Goal: Information Seeking & Learning: Learn about a topic

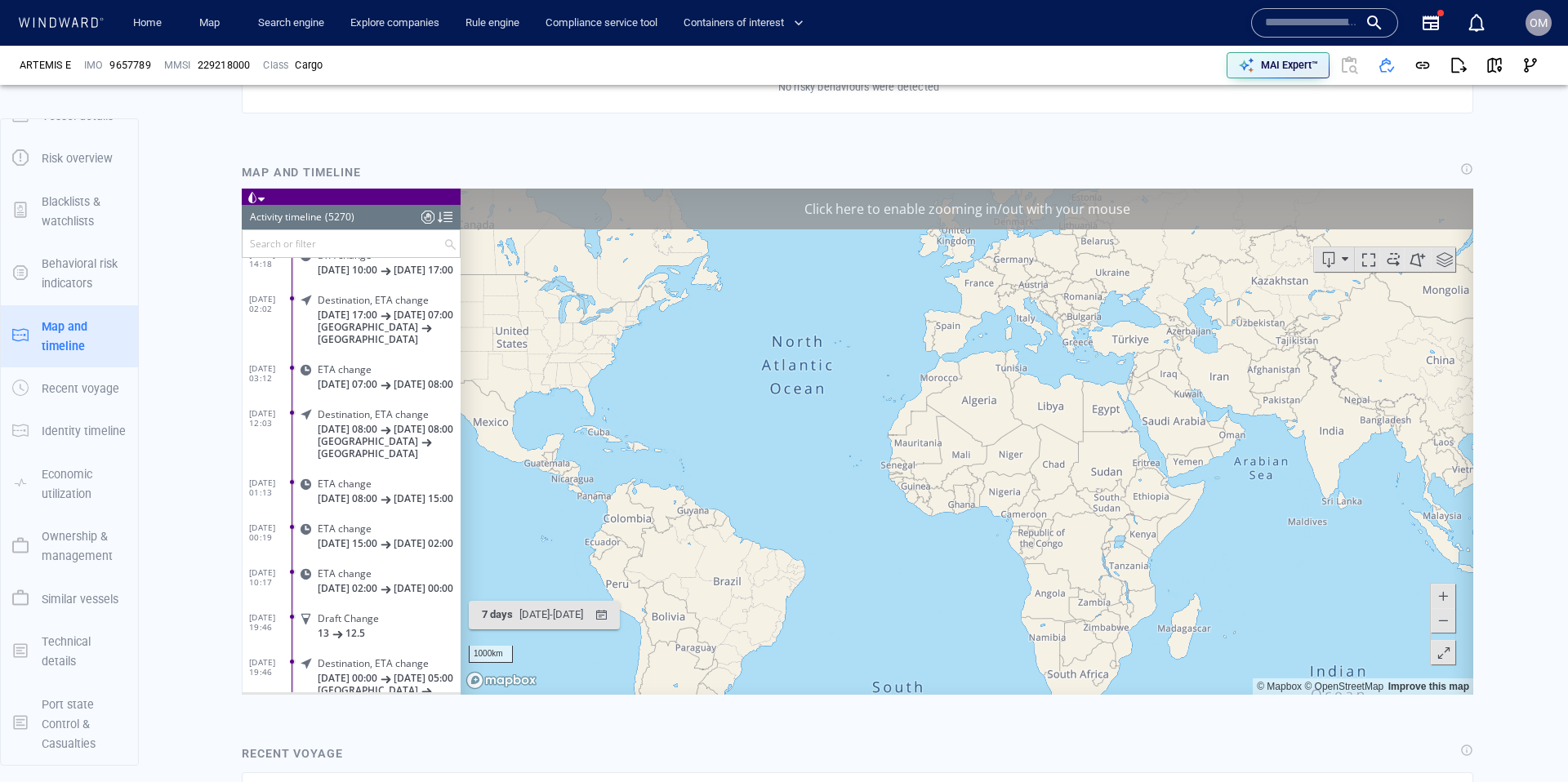
scroll to position [236184, 0]
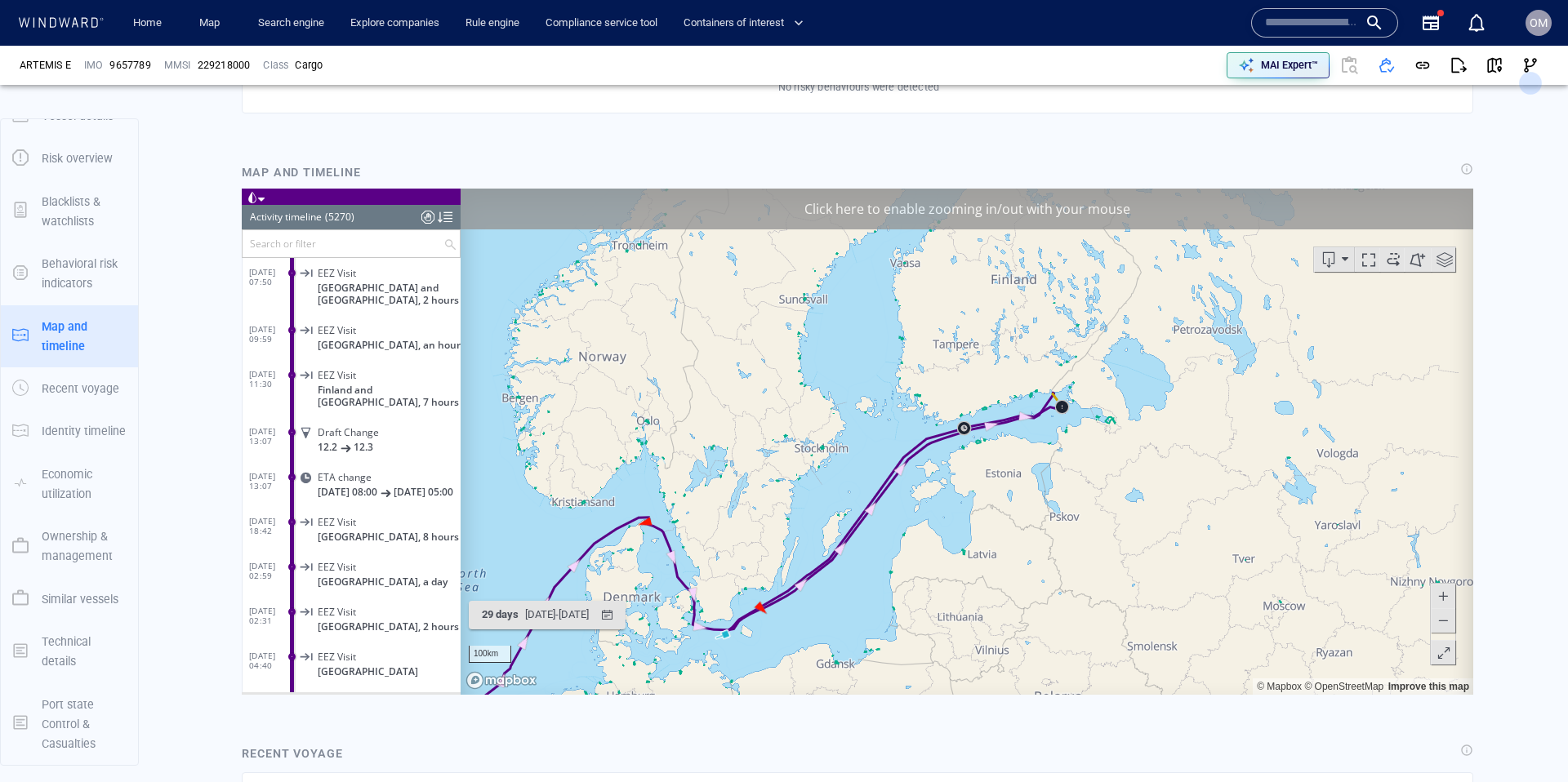
drag, startPoint x: 1218, startPoint y: 379, endPoint x: 957, endPoint y: 537, distance: 305.1
click at [962, 553] on canvas "Map" at bounding box center [967, 440] width 1013 height 506
click at [993, 216] on div "Click here to enable zooming in/out with your mouse" at bounding box center [967, 208] width 1013 height 41
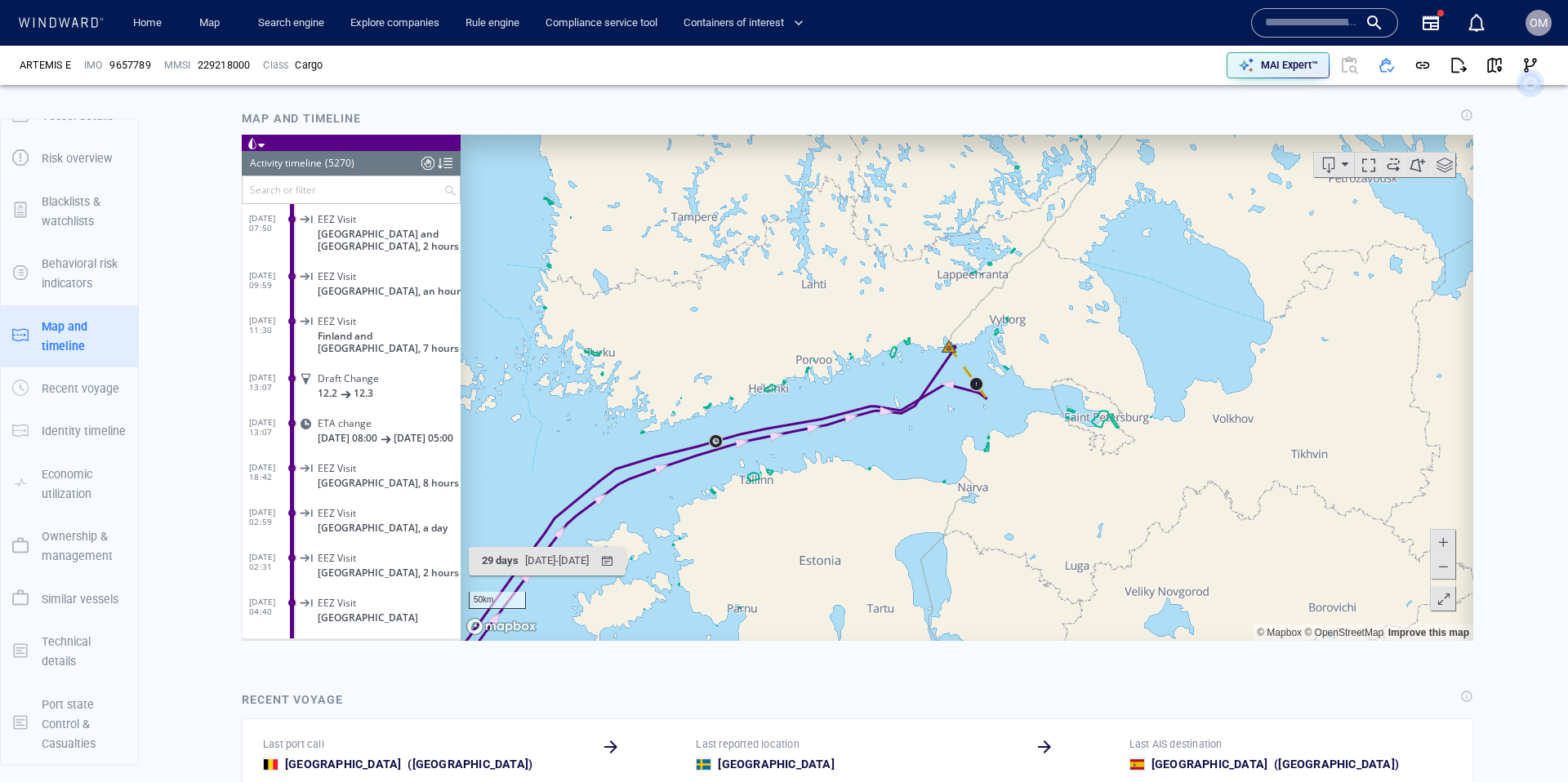
scroll to position [1068, 0]
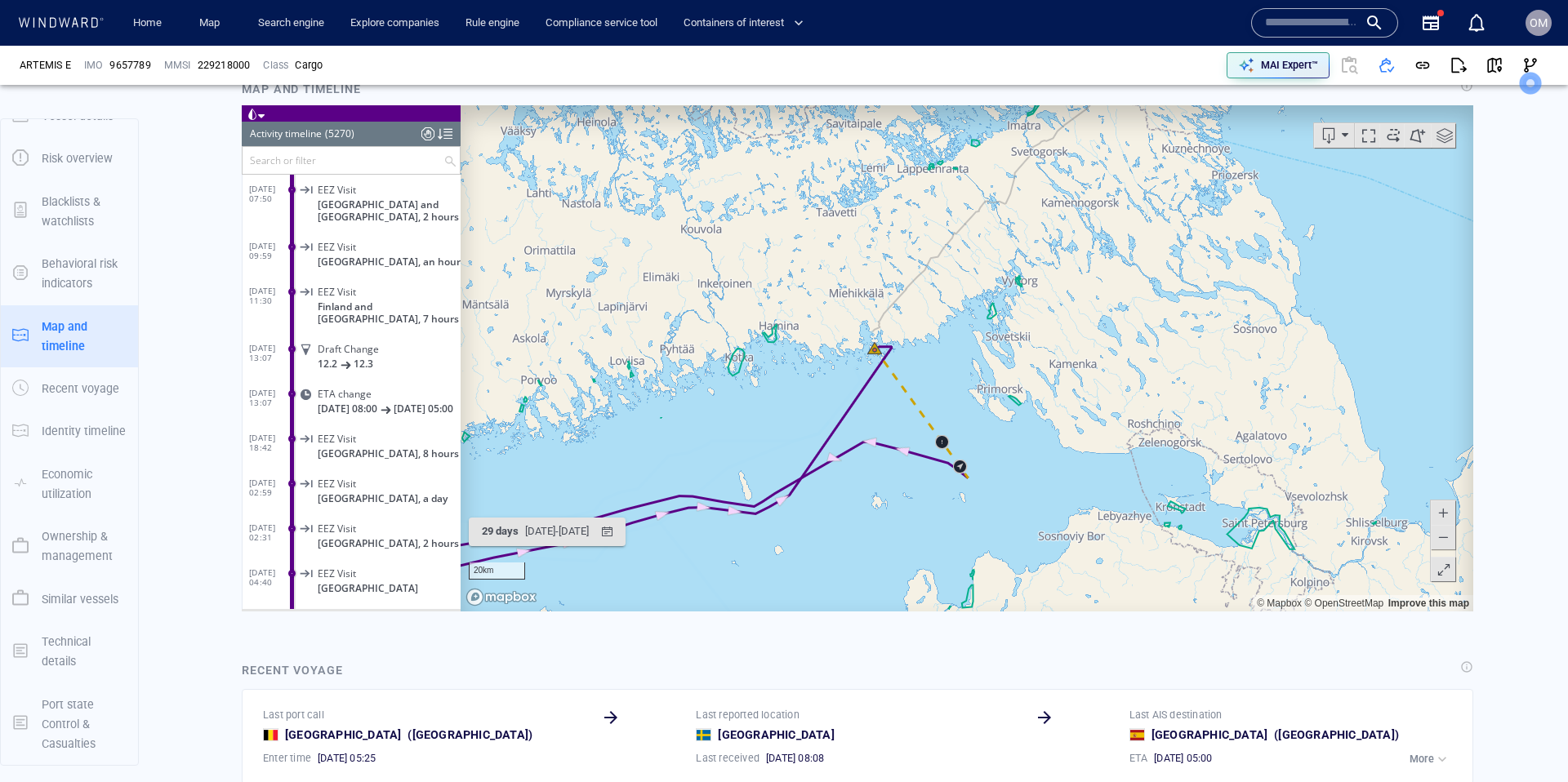
drag, startPoint x: 1094, startPoint y: 506, endPoint x: 1013, endPoint y: 417, distance: 120.3
click at [1014, 417] on canvas "Map" at bounding box center [967, 357] width 1013 height 506
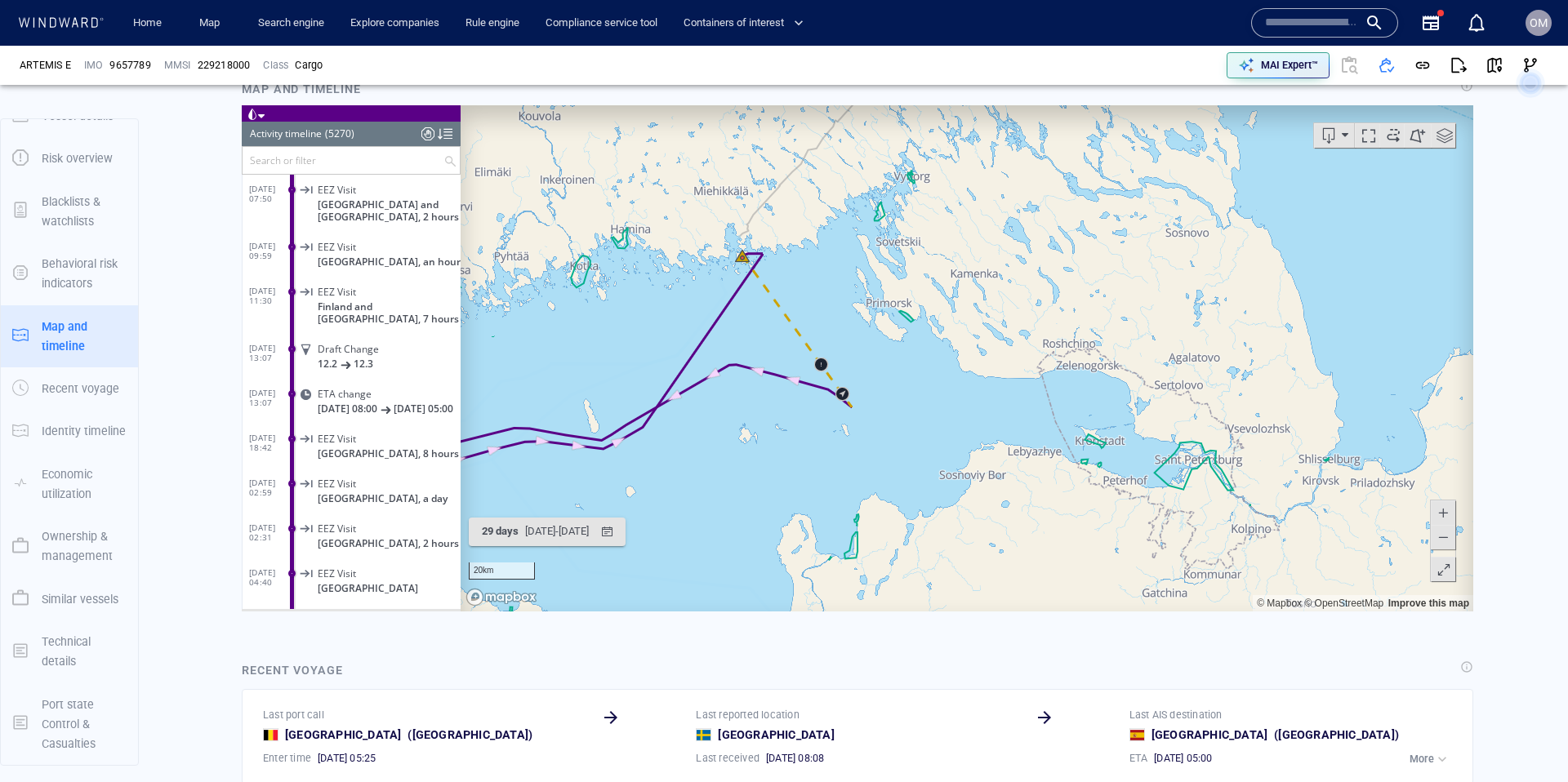
drag, startPoint x: 678, startPoint y: 441, endPoint x: 752, endPoint y: 440, distance: 74.0
click at [752, 440] on canvas "Map" at bounding box center [967, 357] width 1013 height 506
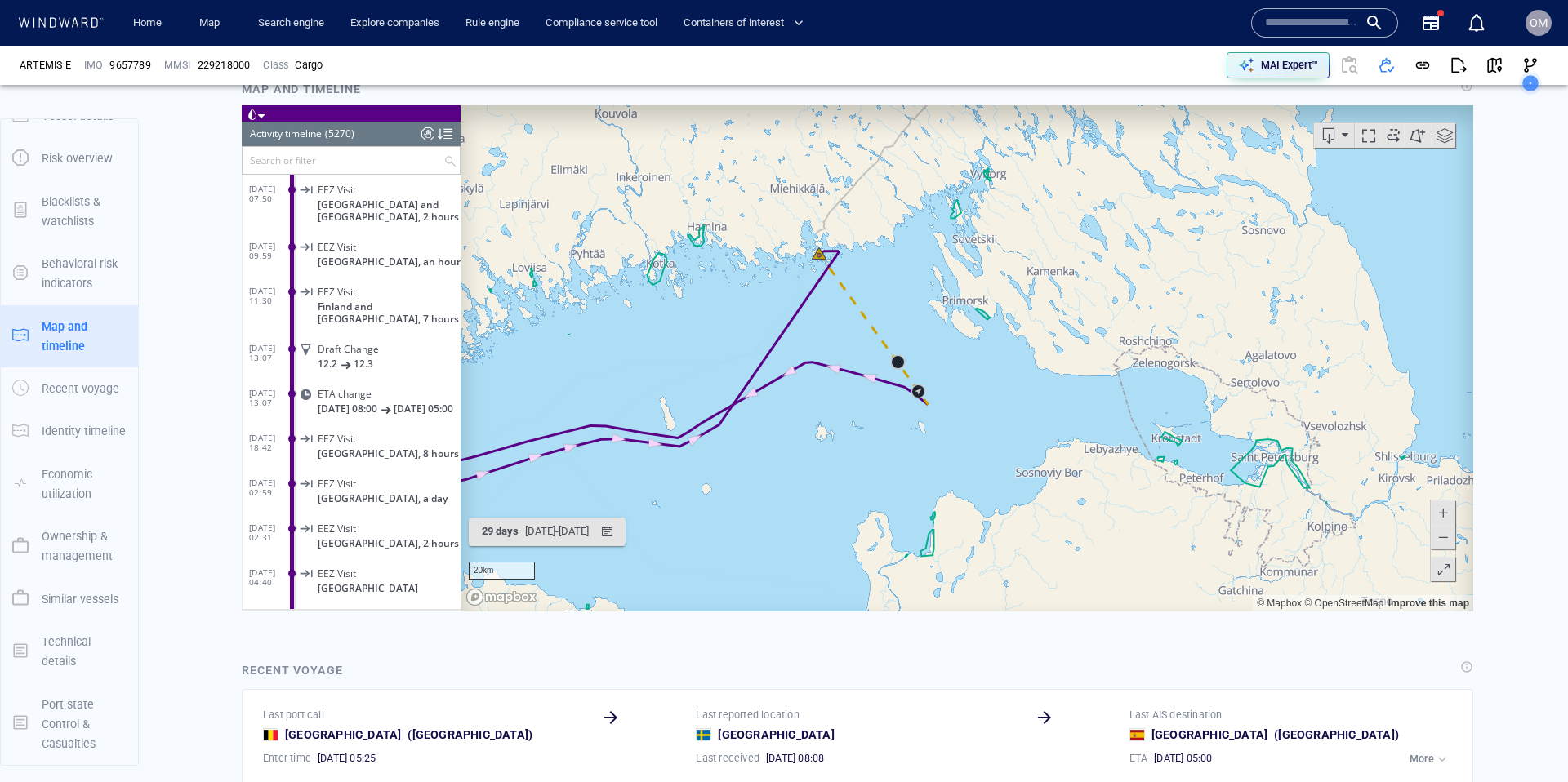
drag, startPoint x: 925, startPoint y: 289, endPoint x: 912, endPoint y: 287, distance: 13.2
click at [919, 289] on canvas "Map" at bounding box center [967, 357] width 1013 height 506
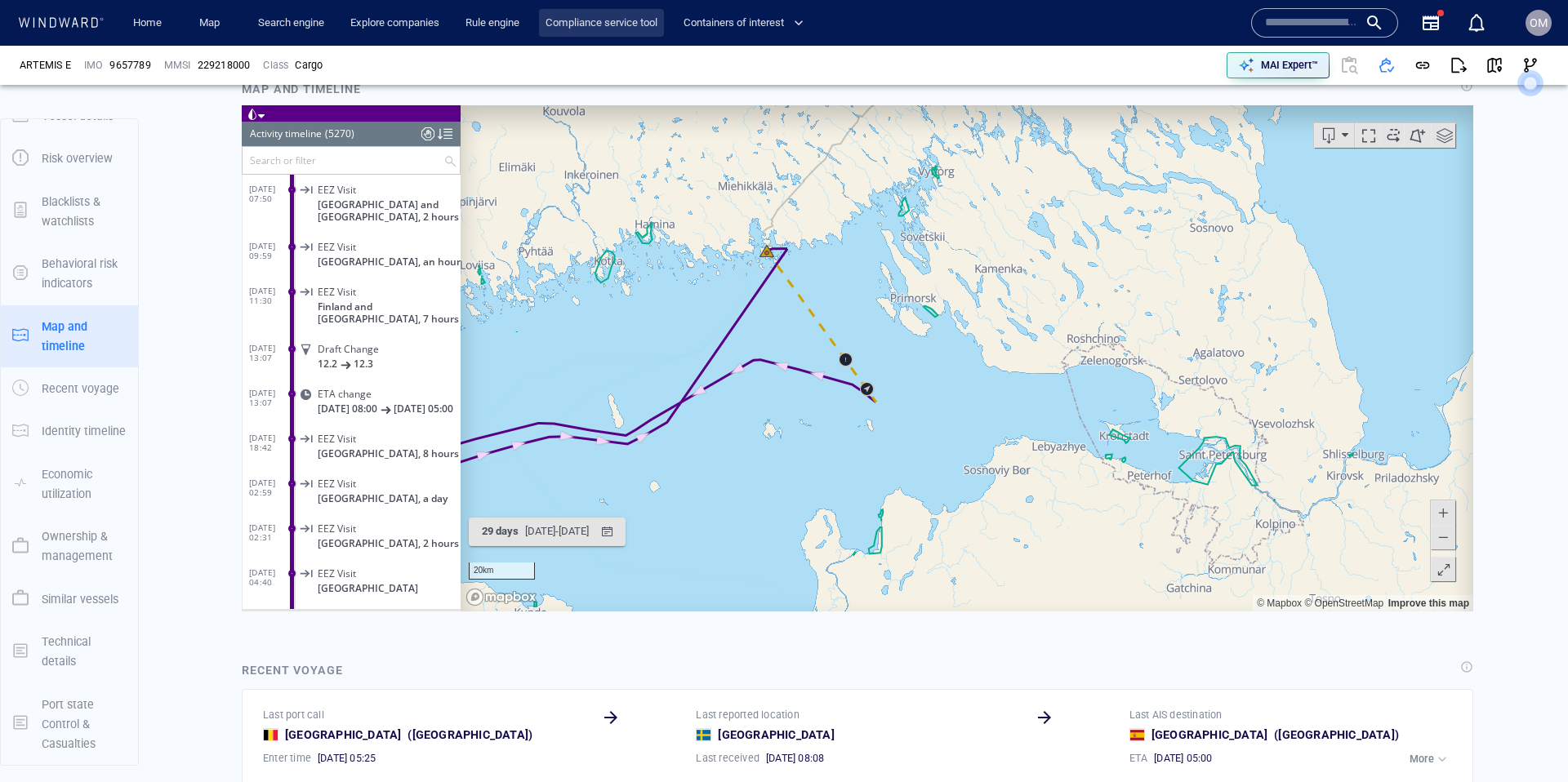
scroll to position [236184, 0]
